Goal: Task Accomplishment & Management: Complete application form

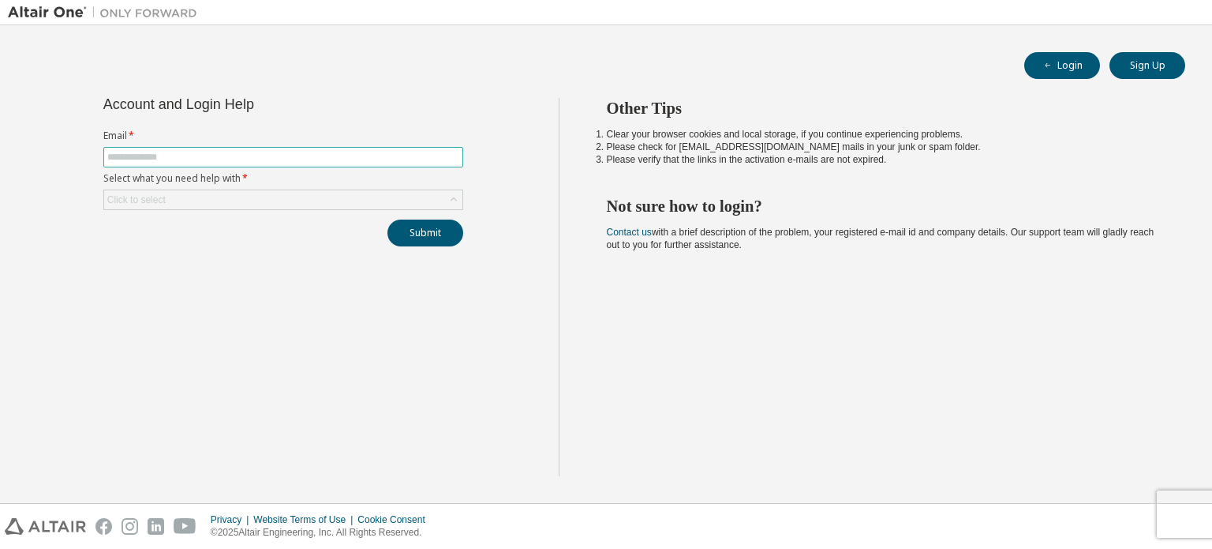
click at [279, 157] on input "text" at bounding box center [283, 157] width 352 height 13
type input "**********"
click at [223, 260] on div "**********" at bounding box center [283, 287] width 551 height 378
click at [310, 193] on div "Click to select" at bounding box center [283, 199] width 358 height 19
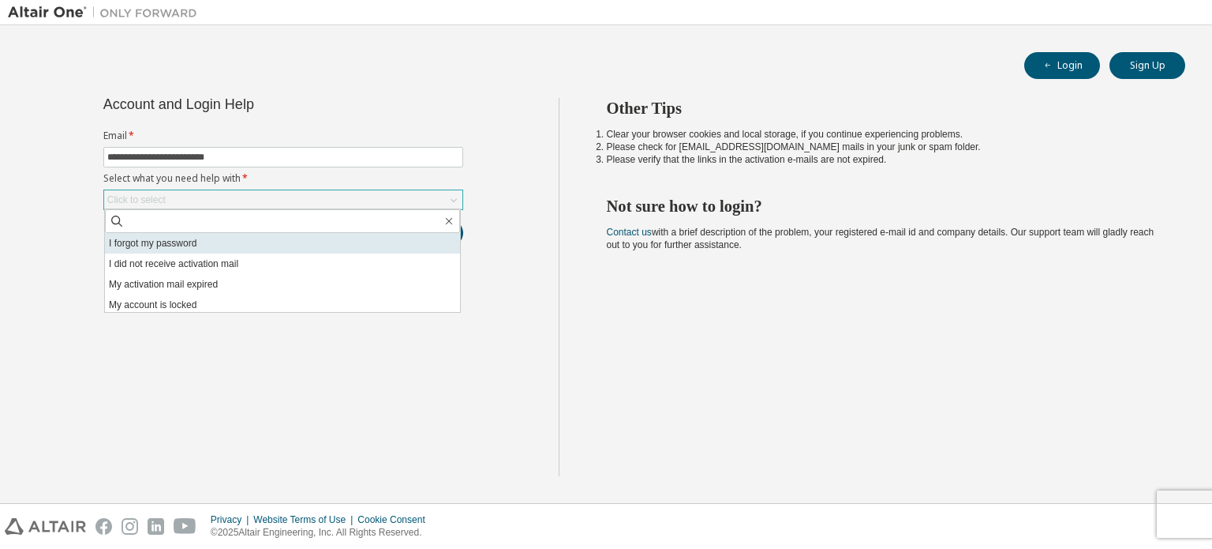
click at [237, 242] on li "I forgot my password" at bounding box center [282, 243] width 355 height 21
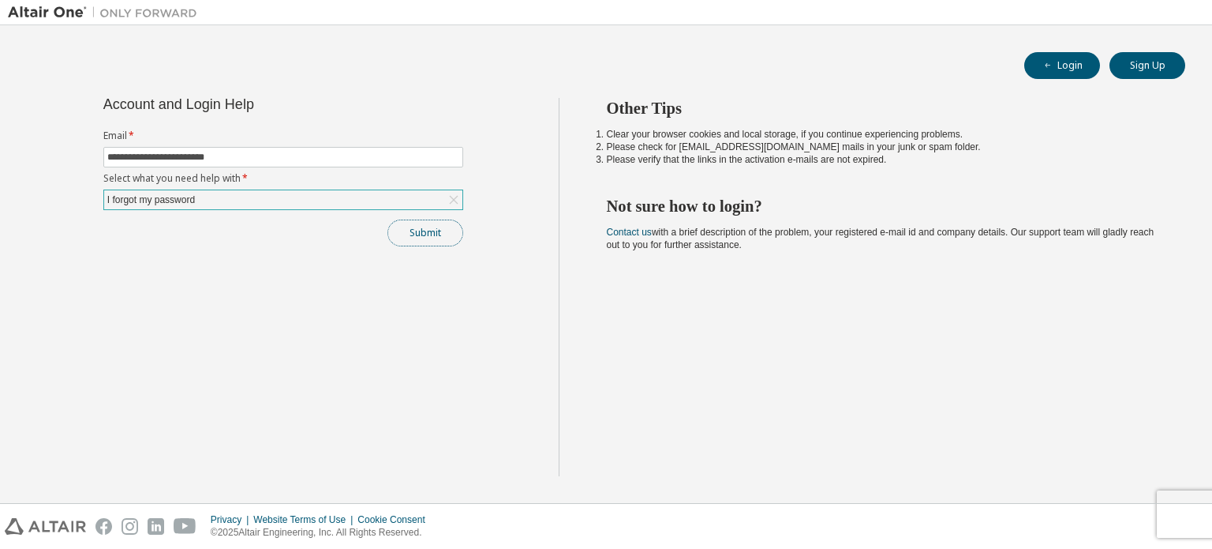
click at [440, 234] on button "Submit" at bounding box center [426, 232] width 76 height 27
click at [436, 237] on button "Submit" at bounding box center [426, 232] width 76 height 27
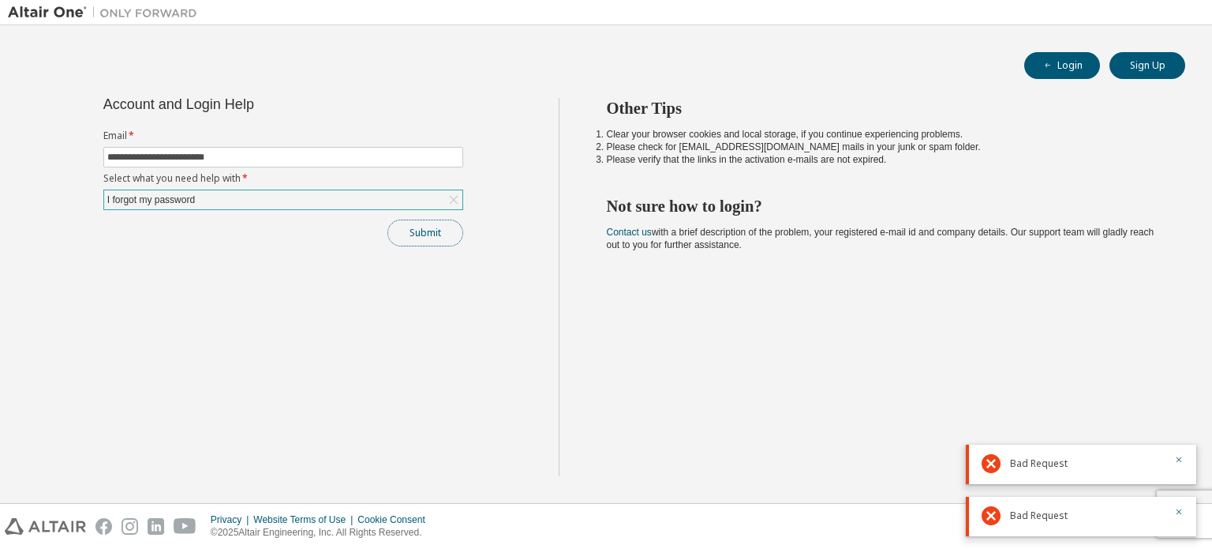
click at [424, 234] on button "Submit" at bounding box center [426, 232] width 76 height 27
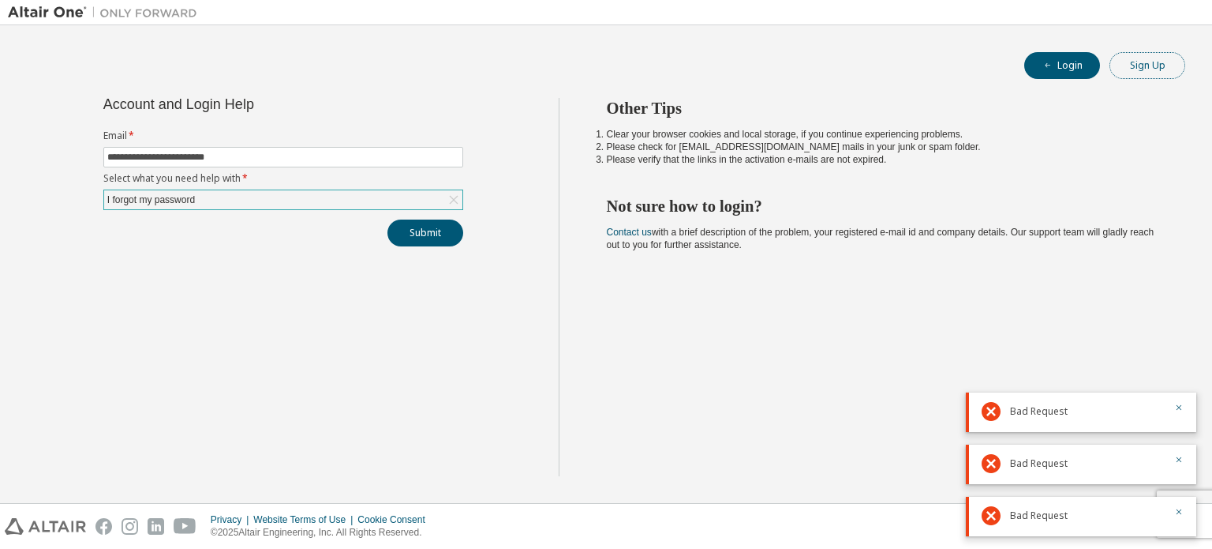
click at [1124, 72] on button "Sign Up" at bounding box center [1148, 65] width 76 height 27
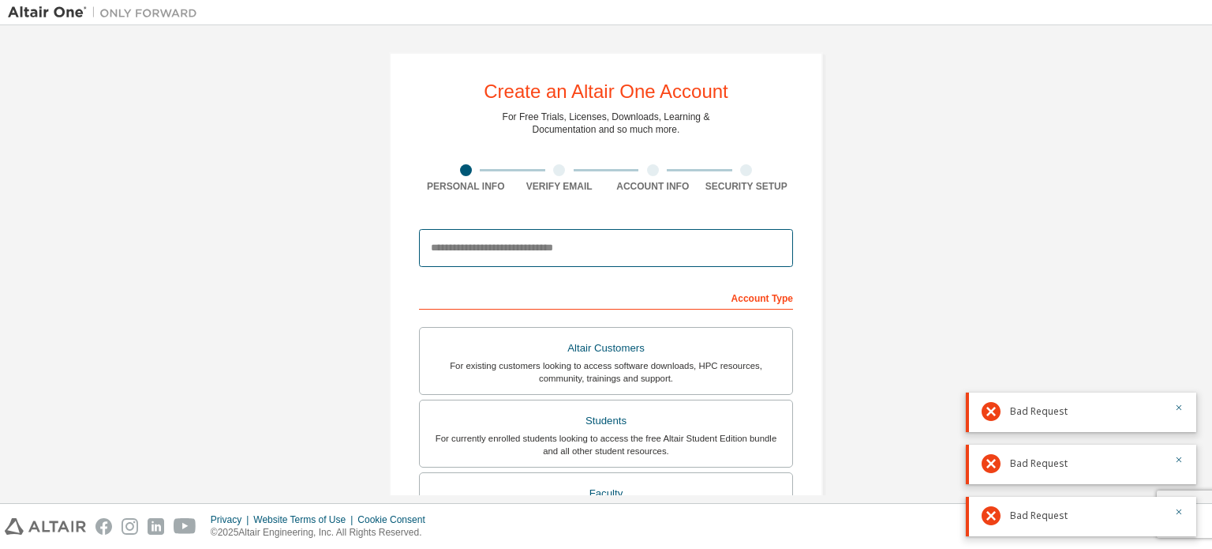
click at [587, 251] on input "email" at bounding box center [606, 248] width 374 height 38
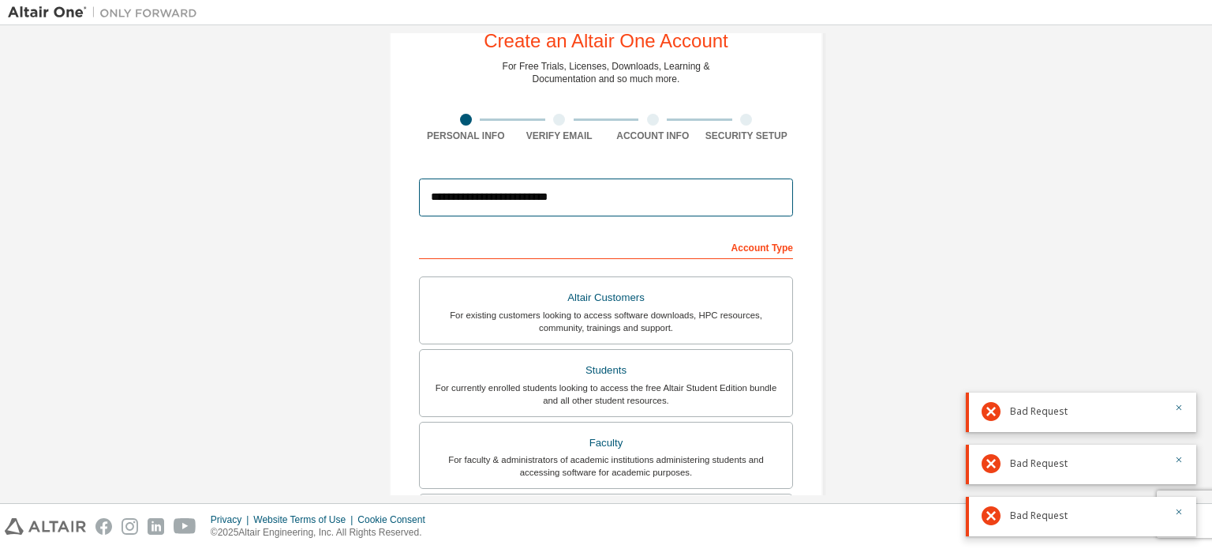
scroll to position [79, 0]
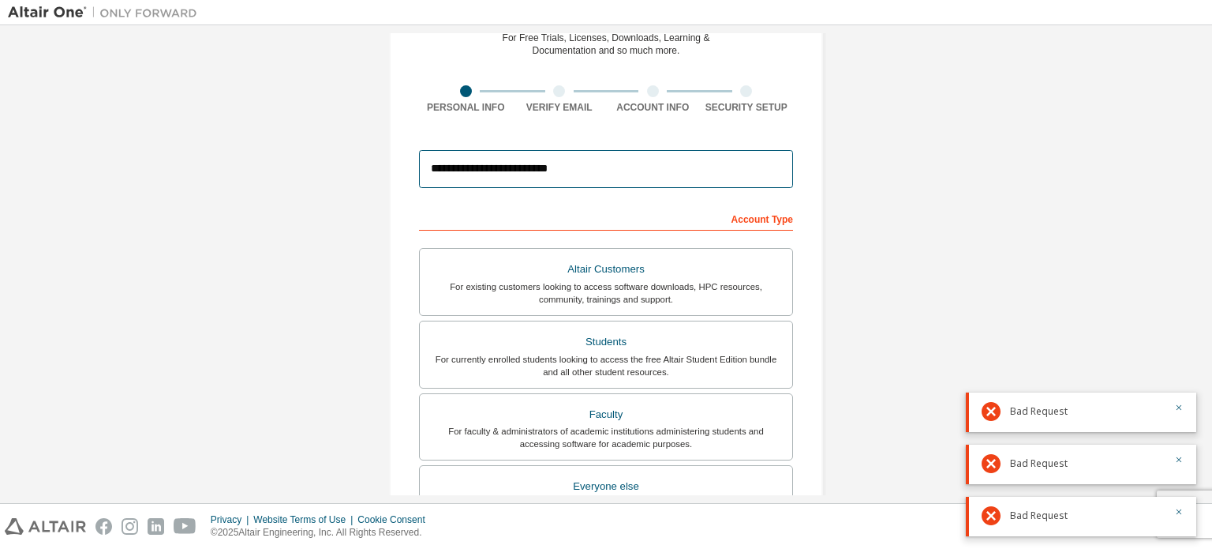
click at [578, 159] on input "**********" at bounding box center [606, 169] width 374 height 38
type input "**********"
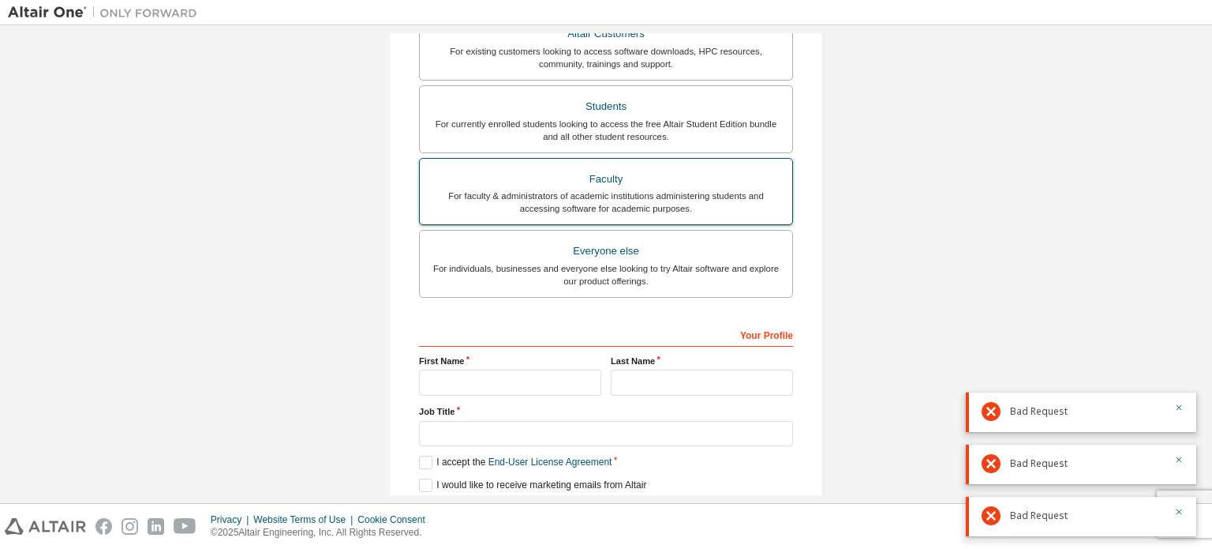
scroll to position [316, 0]
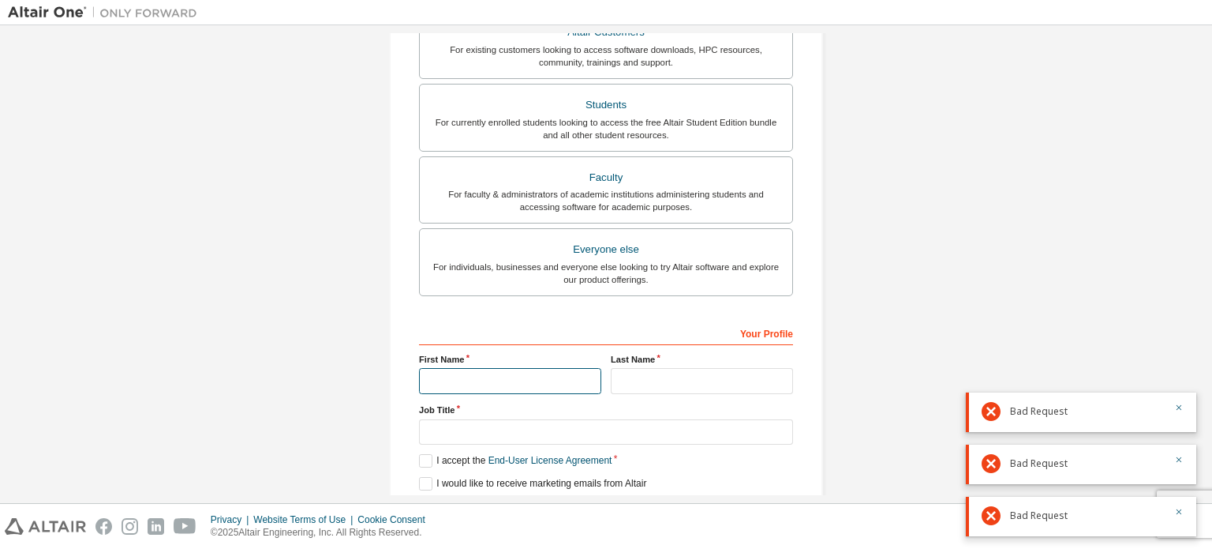
click at [534, 384] on input "text" at bounding box center [510, 381] width 182 height 26
type input "****"
click at [638, 387] on input "text" at bounding box center [702, 381] width 182 height 26
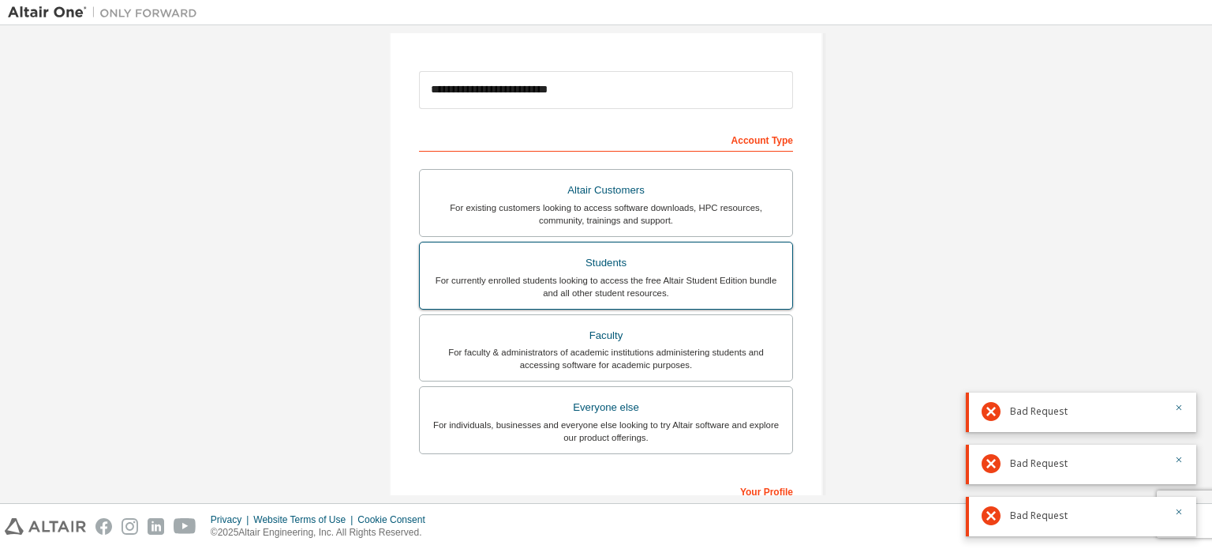
type input "*******"
click at [619, 280] on div "For currently enrolled students looking to access the free Altair Student Editi…" at bounding box center [606, 286] width 354 height 25
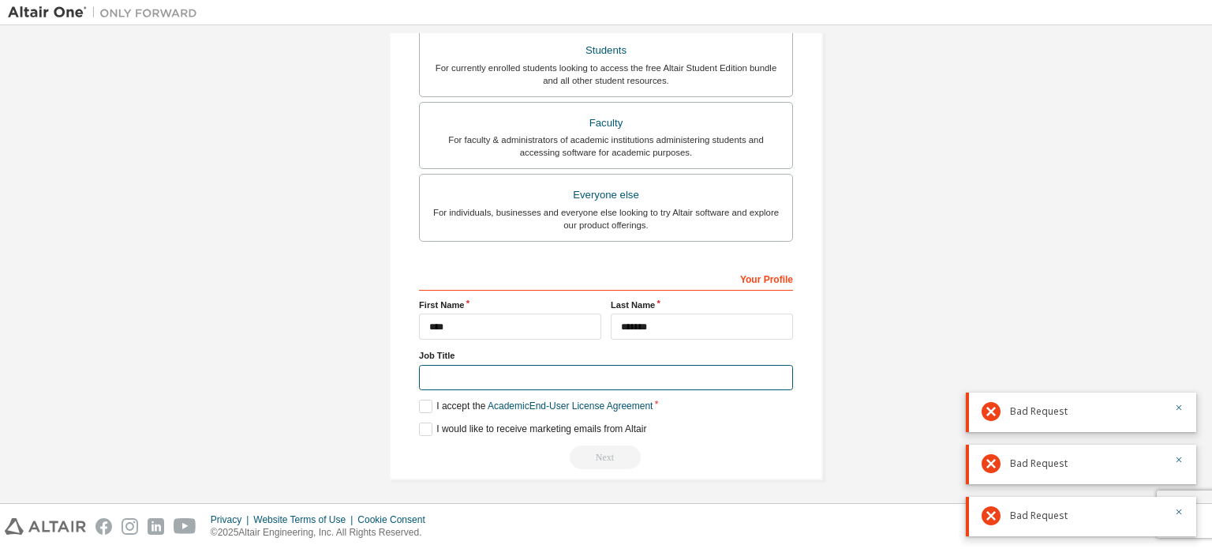
click at [498, 380] on input "text" at bounding box center [606, 378] width 374 height 26
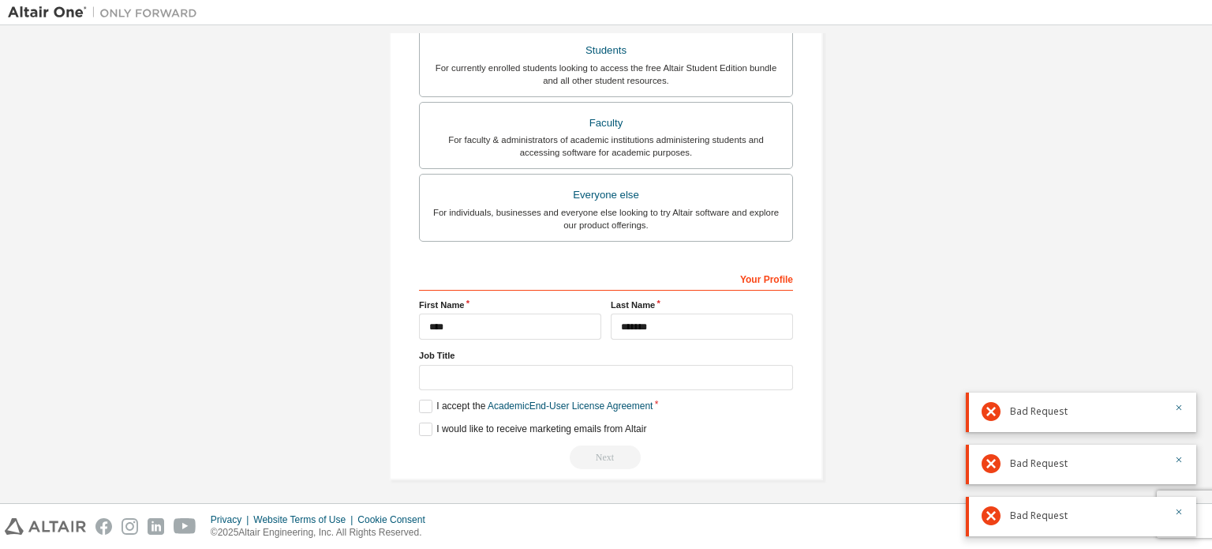
click at [422, 413] on div "Your Profile First Name **** Last Name ******* Job Title Please provide State/P…" at bounding box center [606, 367] width 374 height 204
click at [425, 429] on label "I would like to receive marketing emails from Altair" at bounding box center [532, 428] width 227 height 13
click at [425, 403] on label "I accept the Academic End-User License Agreement" at bounding box center [536, 405] width 234 height 13
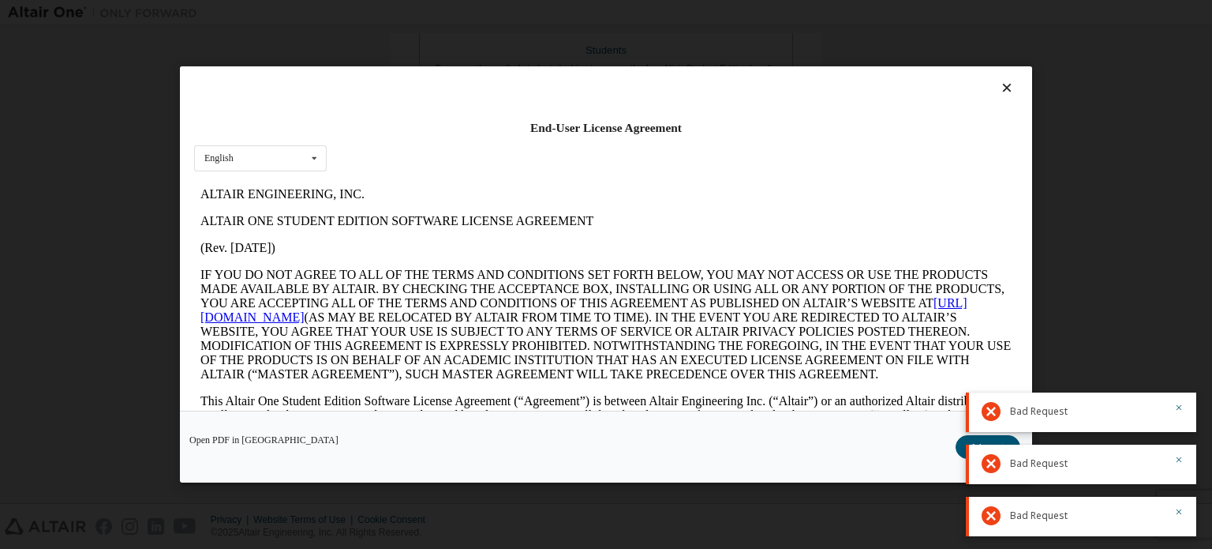
scroll to position [0, 0]
click at [999, 81] on icon at bounding box center [1007, 88] width 17 height 14
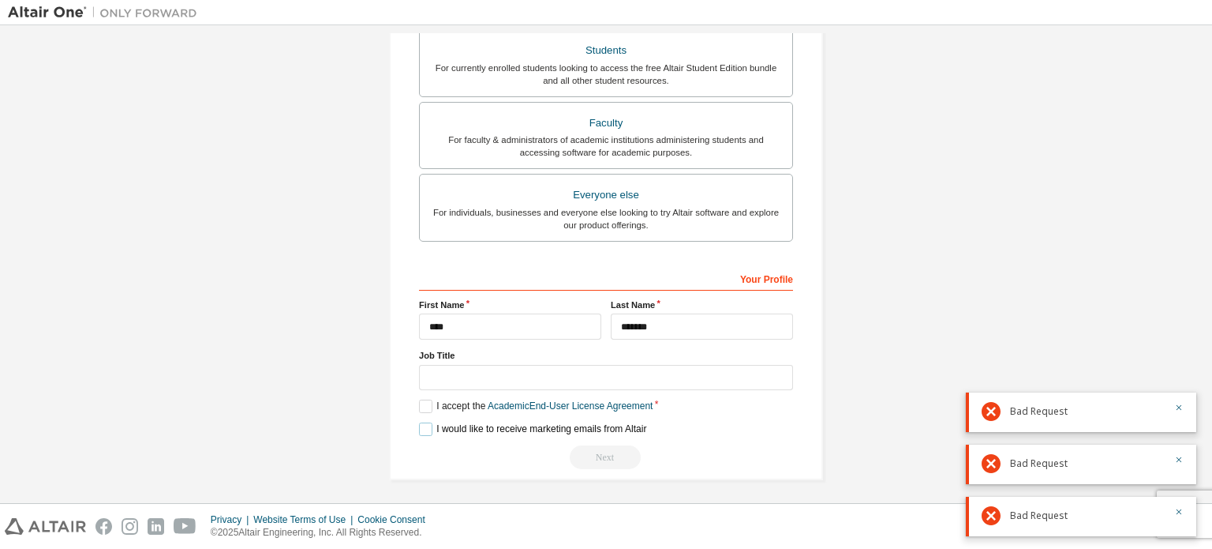
click at [422, 425] on label "I would like to receive marketing emails from Altair" at bounding box center [532, 428] width 227 height 13
click at [425, 404] on label "I accept the Academic End-User License Agreement" at bounding box center [536, 405] width 234 height 13
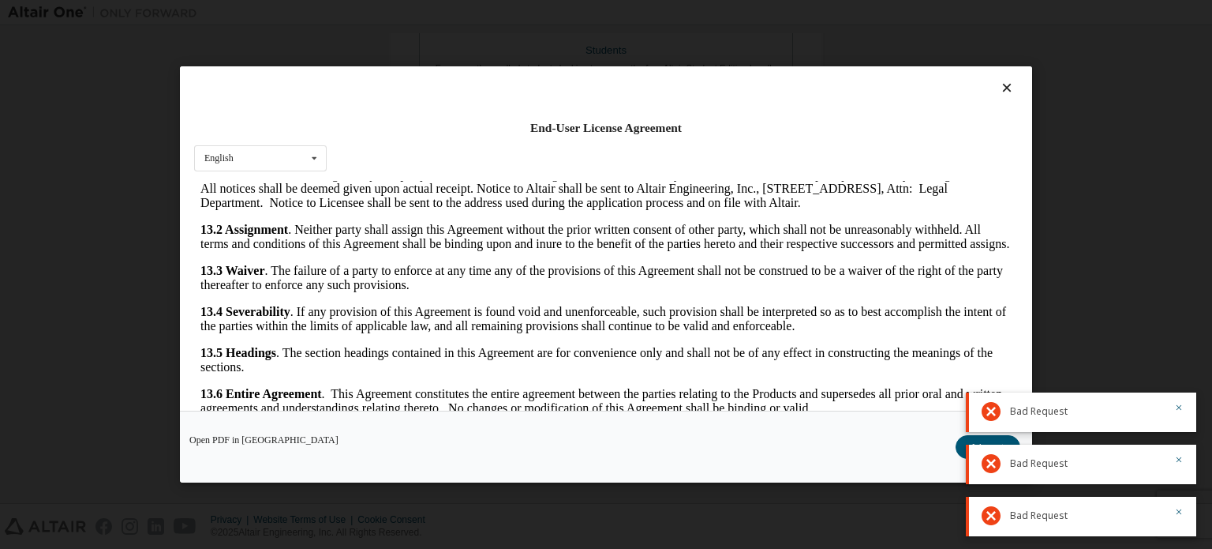
scroll to position [35, 0]
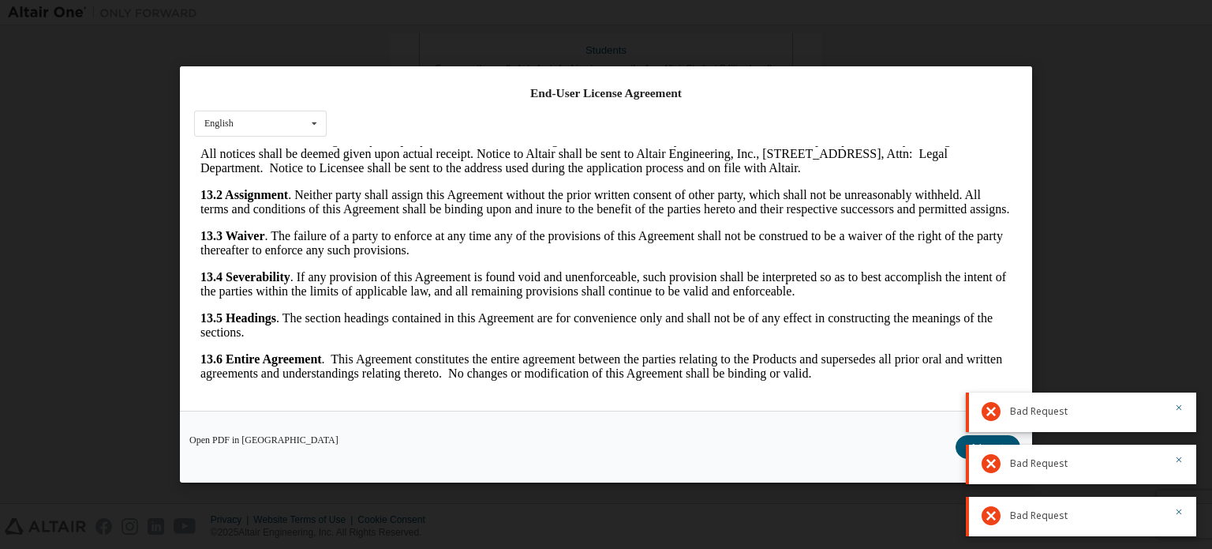
click at [963, 443] on button "I Accept" at bounding box center [988, 447] width 65 height 24
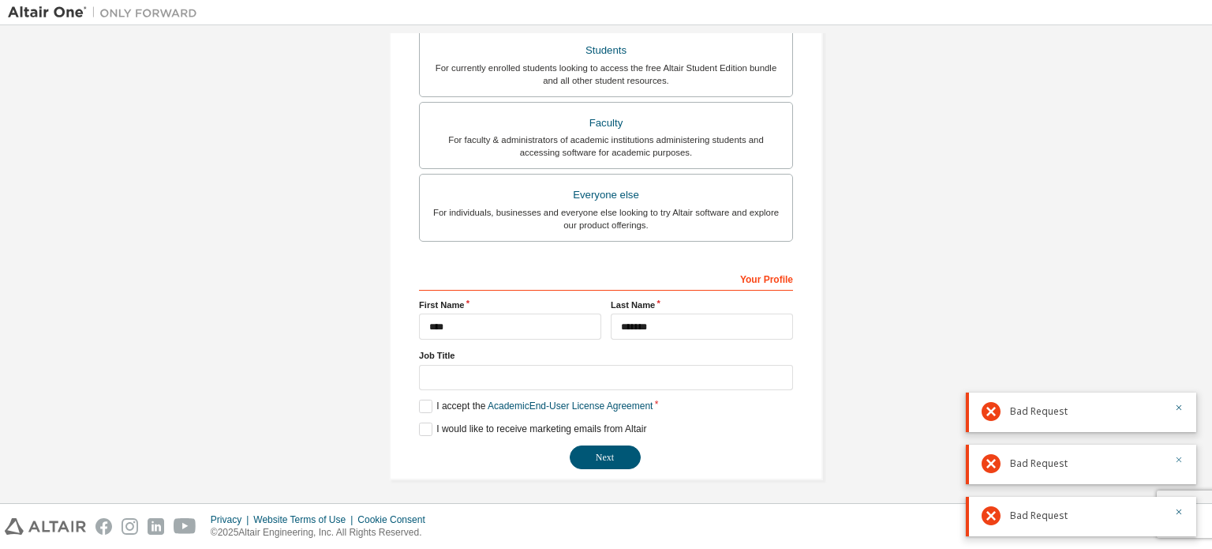
click at [1174, 460] on icon "button" at bounding box center [1178, 459] width 9 height 9
click at [1181, 512] on icon "button" at bounding box center [1178, 511] width 9 height 9
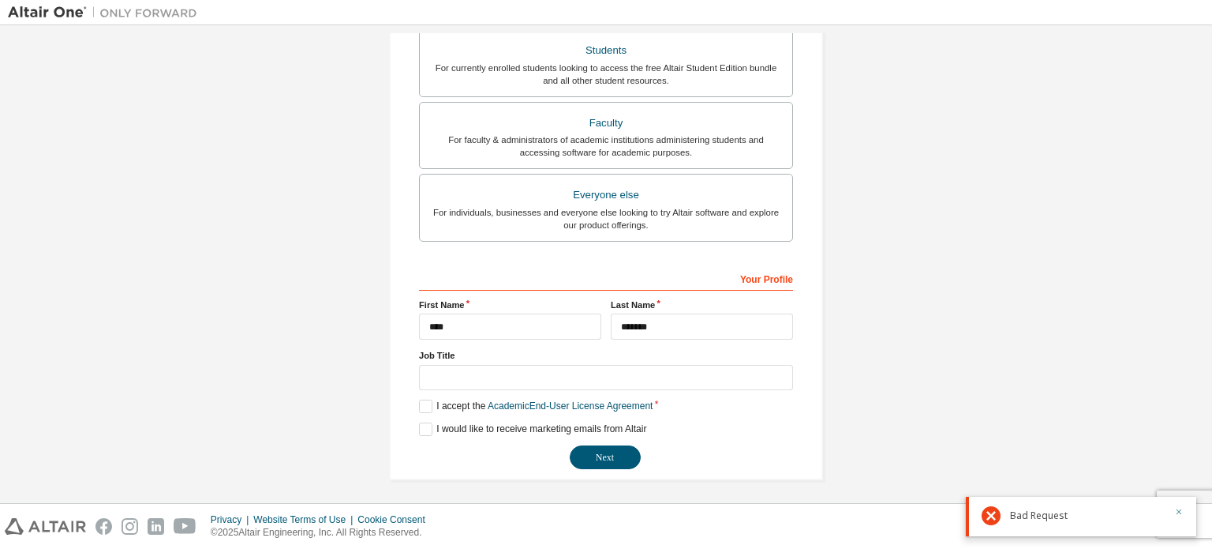
click at [1180, 514] on icon "button" at bounding box center [1178, 511] width 9 height 9
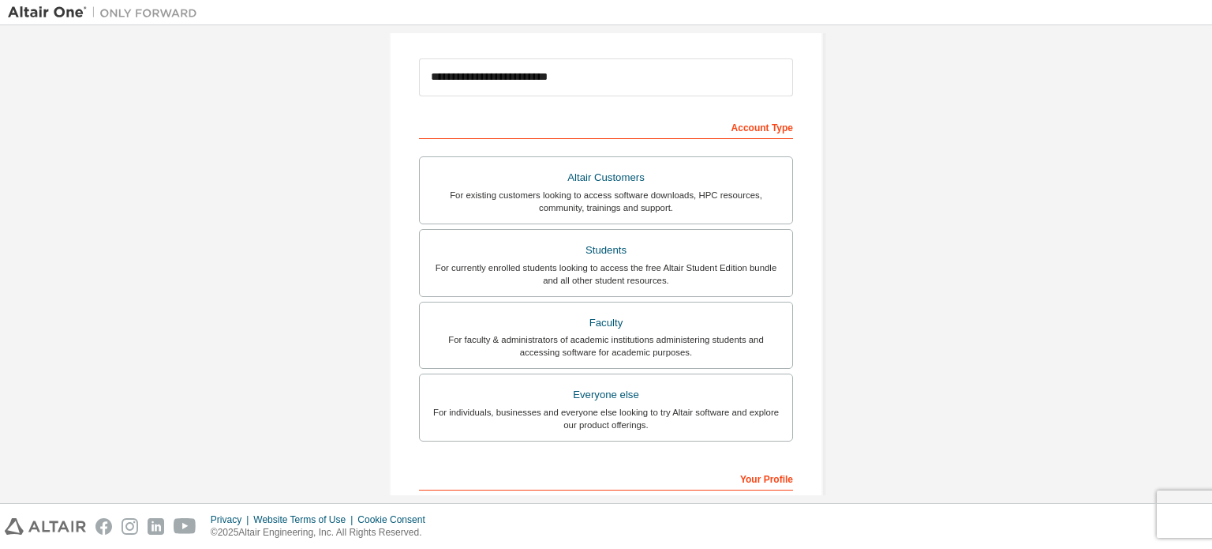
scroll to position [370, 0]
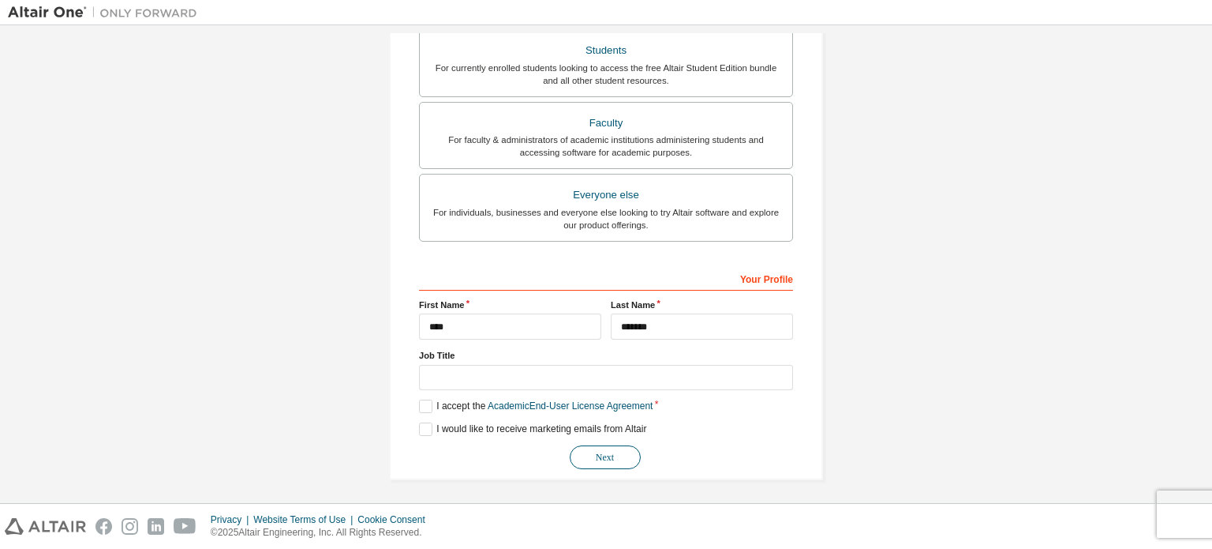
click at [584, 458] on button "Next" at bounding box center [605, 457] width 71 height 24
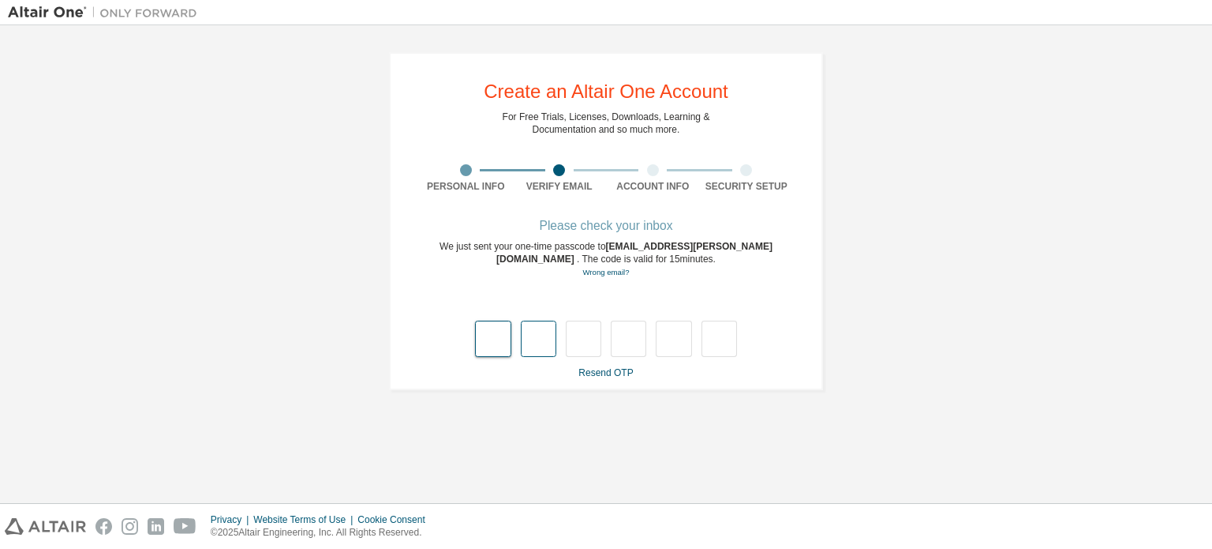
type input "*"
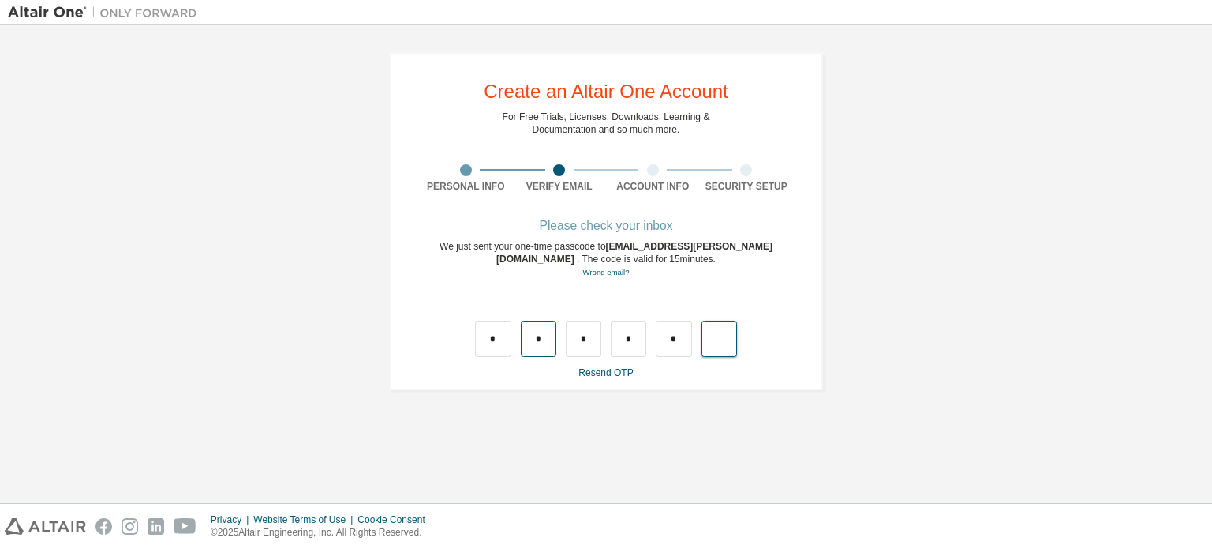
type input "*"
